Goal: Use online tool/utility: Use online tool/utility

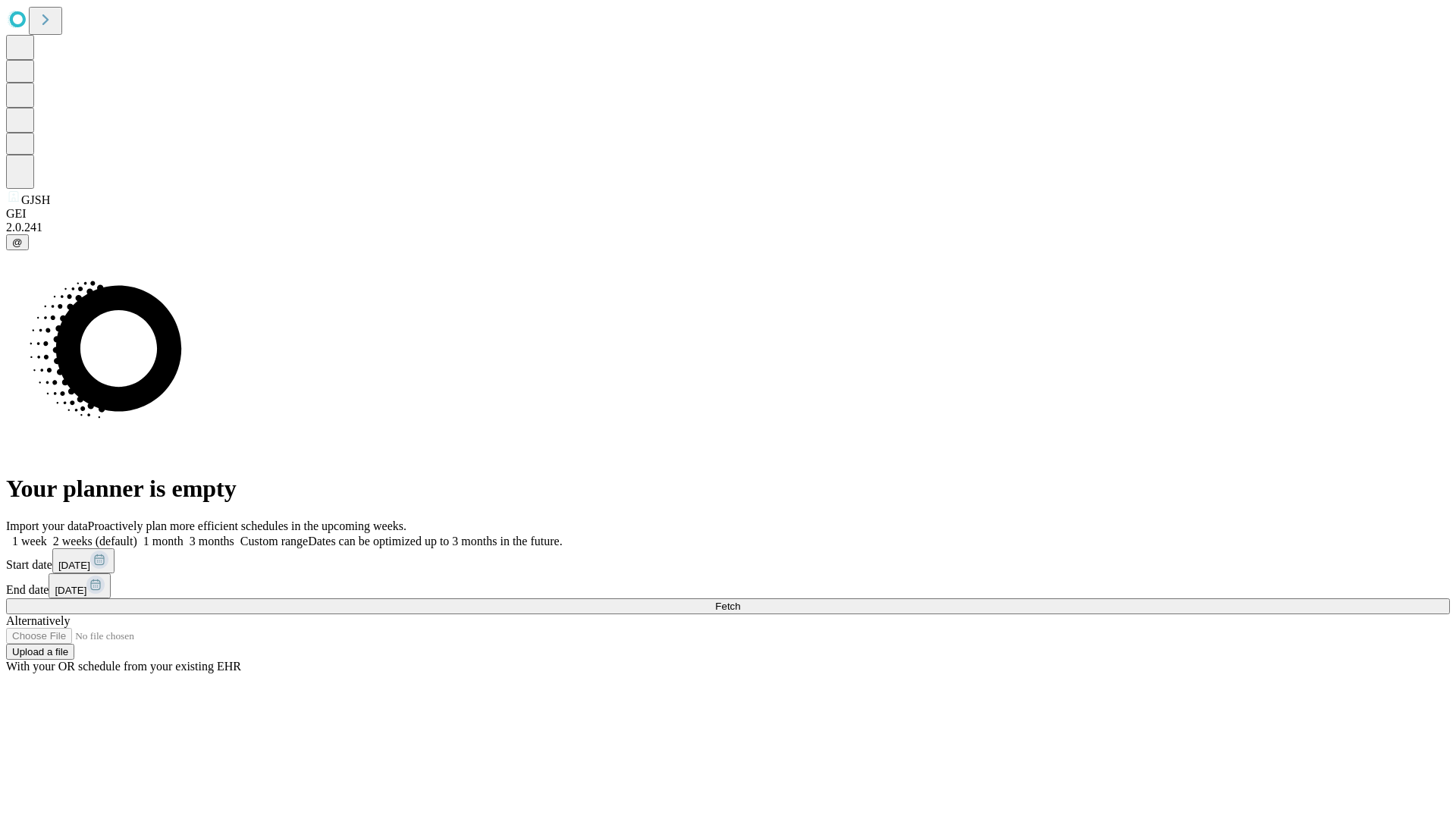
click at [740, 600] on span "Fetch" at bounding box center [727, 606] width 25 height 11
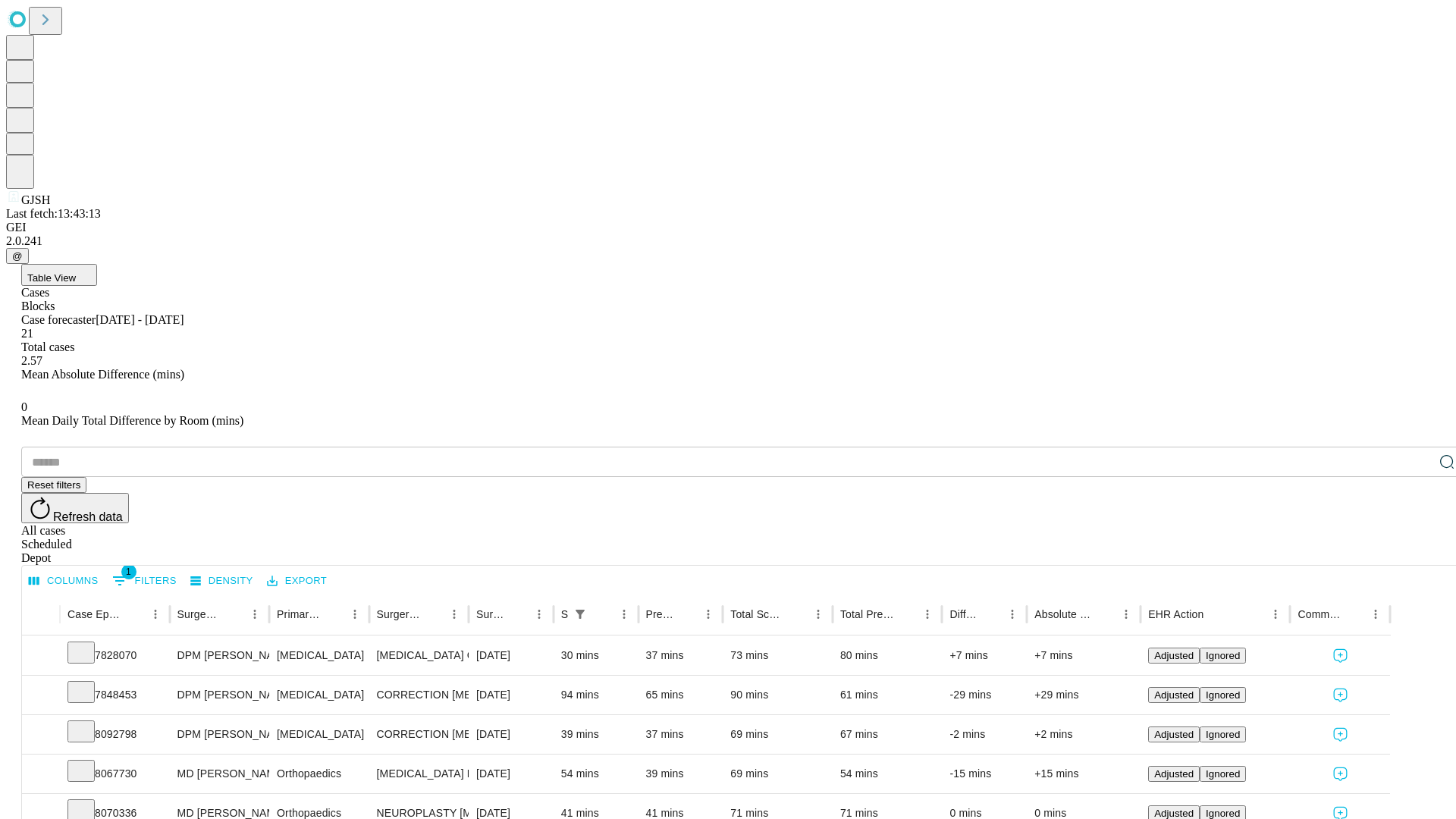
click at [76, 272] on span "Table View" at bounding box center [51, 278] width 48 height 11
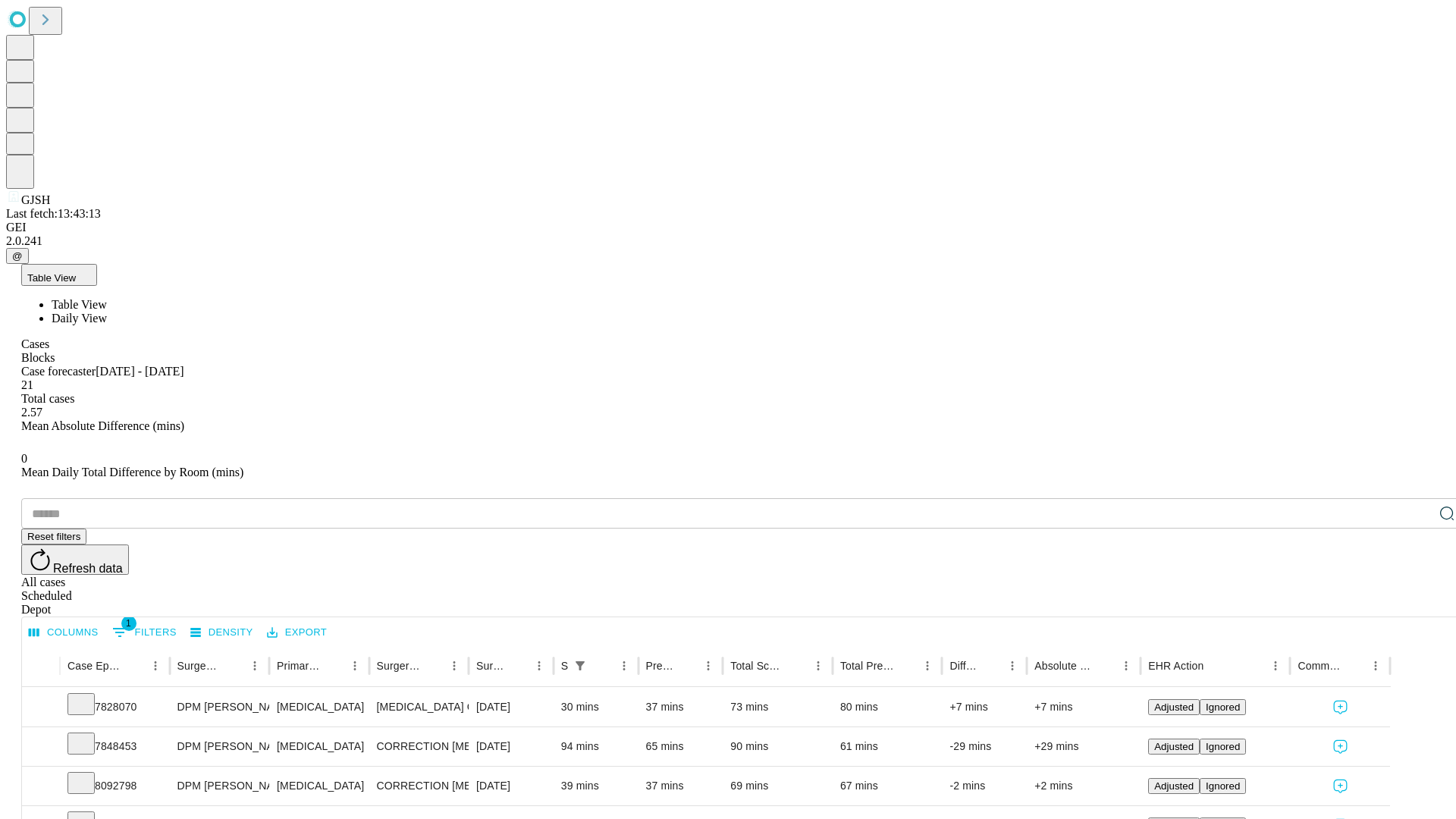
click at [107, 312] on span "Daily View" at bounding box center [79, 318] width 56 height 13
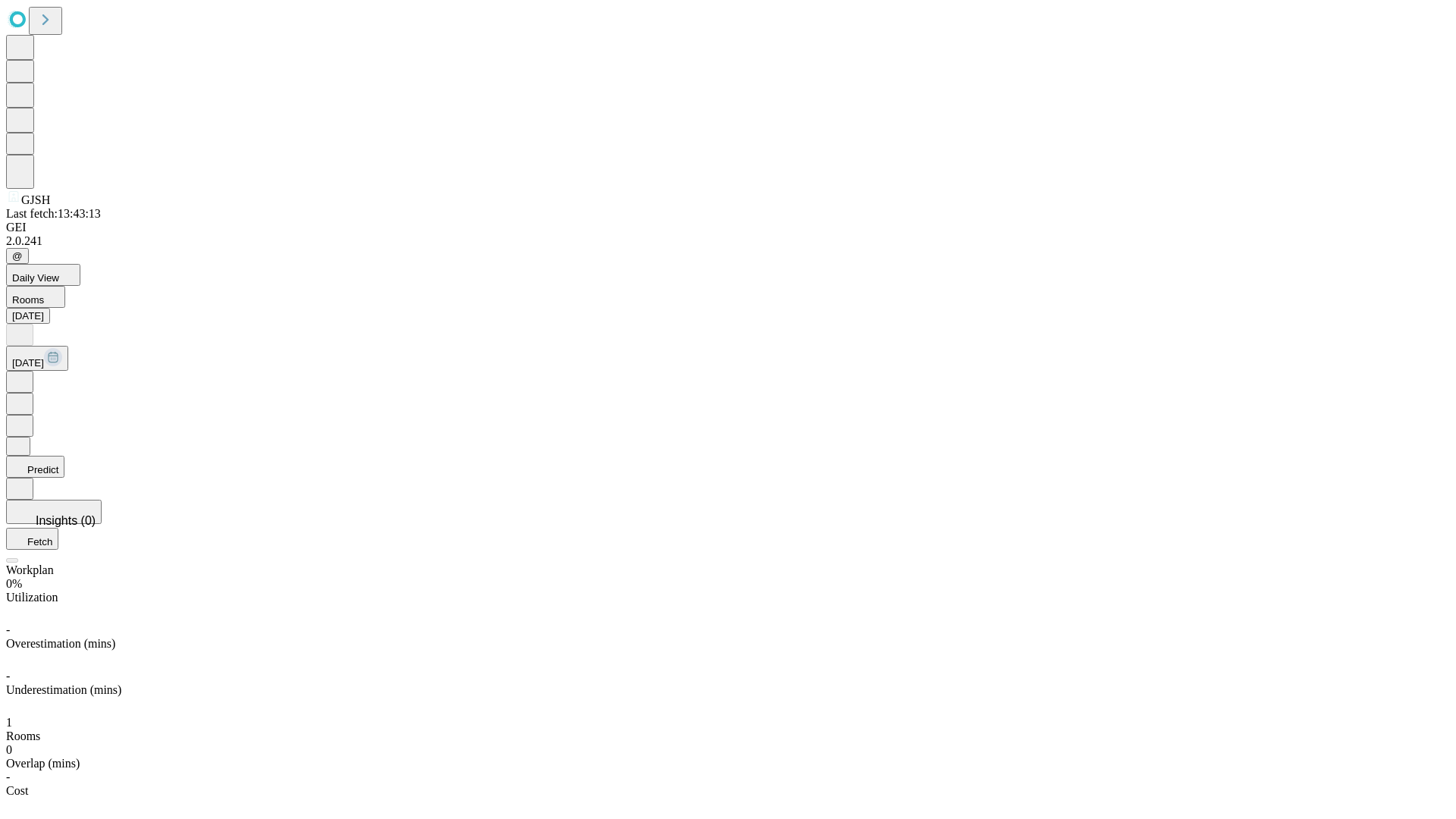
click at [65, 456] on button "Predict" at bounding box center [36, 466] width 58 height 22
